Goal: Register for event/course

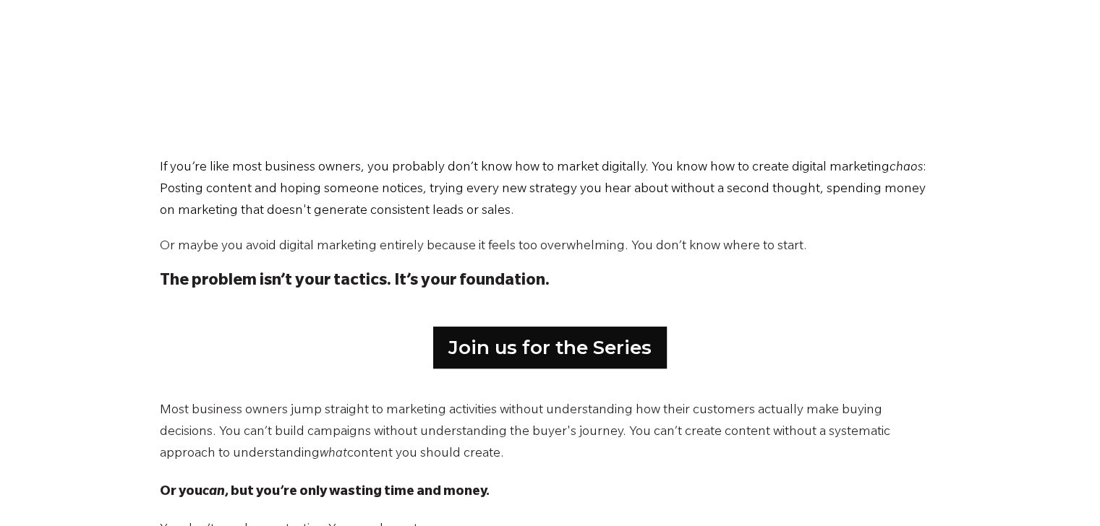
scroll to position [638, 0]
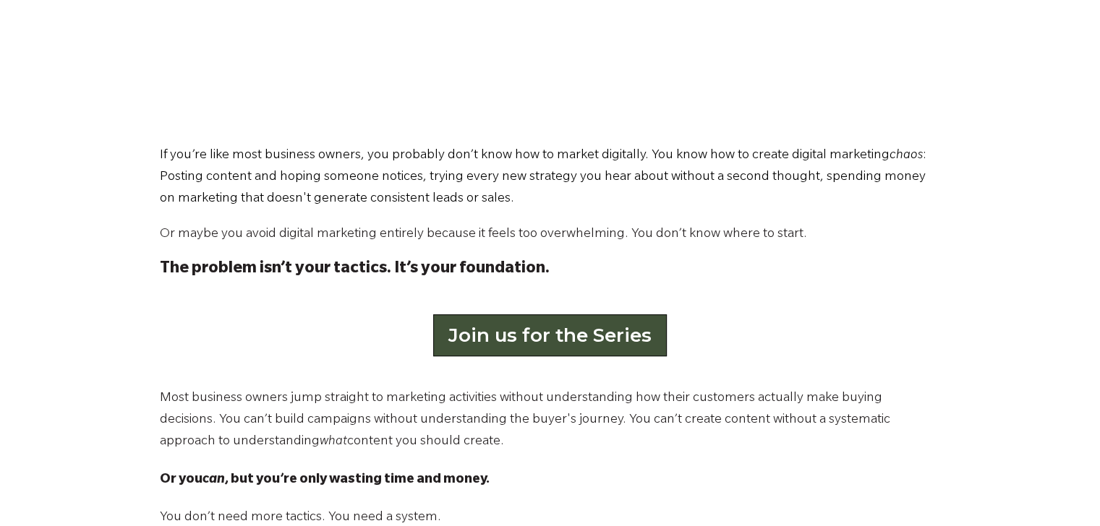
click at [507, 330] on link "Join us for the Series" at bounding box center [550, 335] width 234 height 42
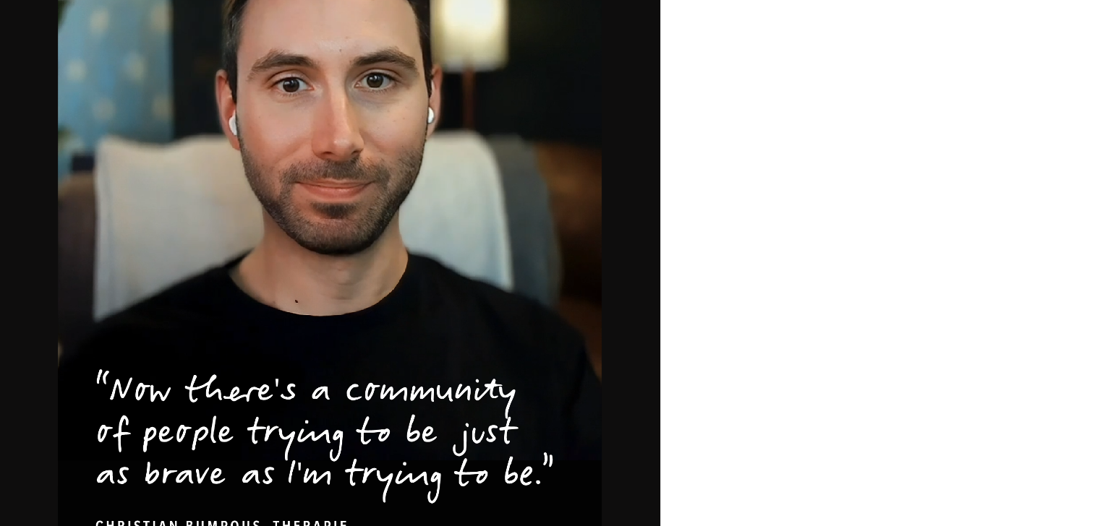
scroll to position [940, 0]
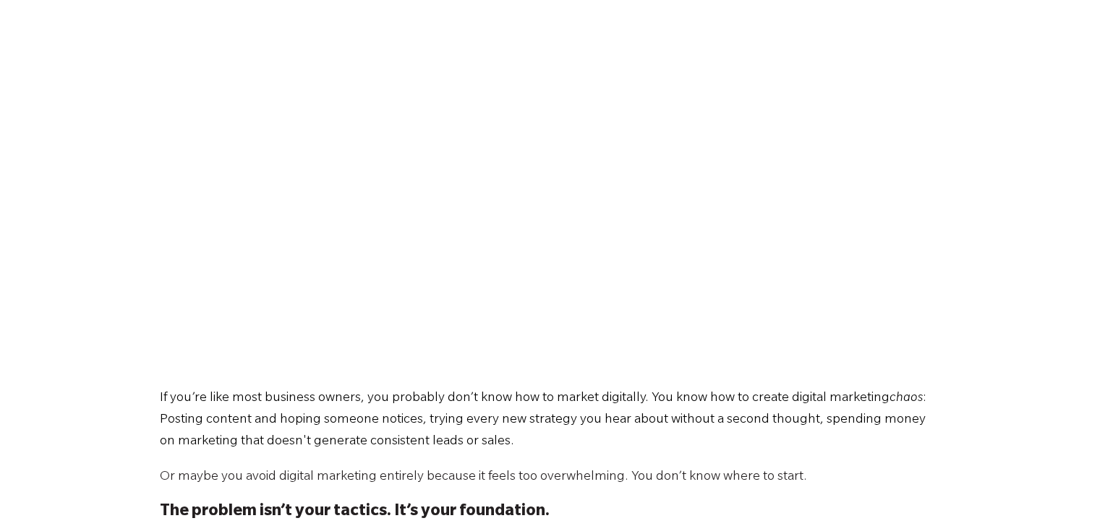
scroll to position [391, 0]
